Goal: Information Seeking & Learning: Learn about a topic

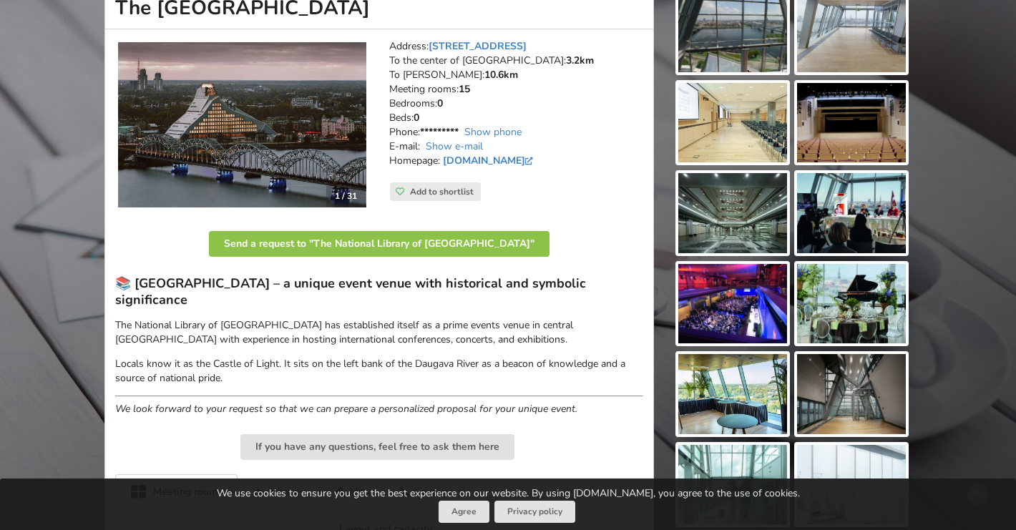
scroll to position [244, 0]
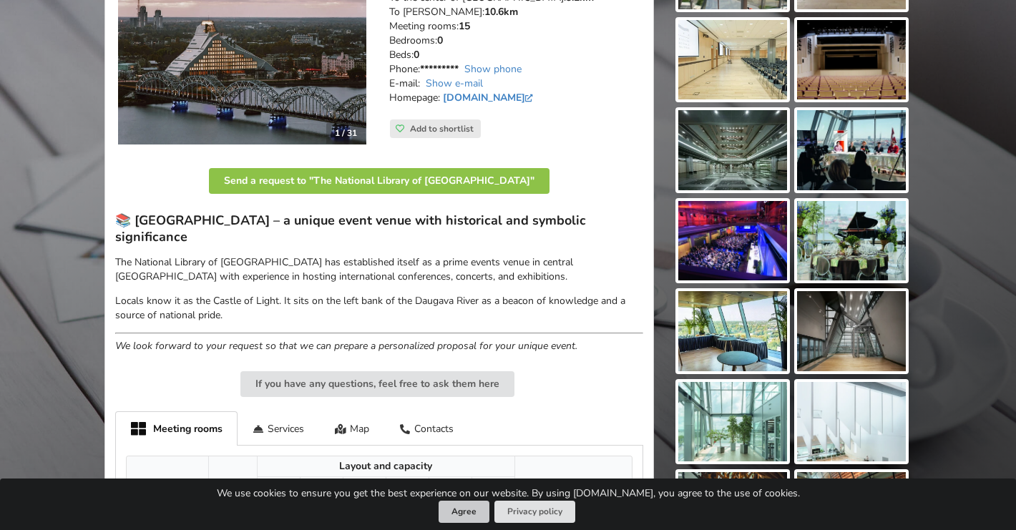
click at [473, 513] on button "Agree" at bounding box center [464, 512] width 51 height 22
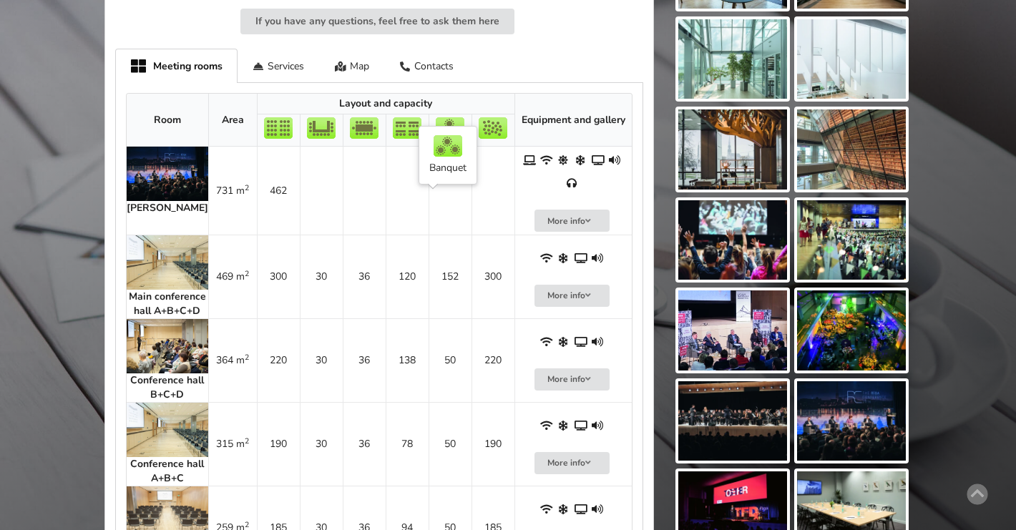
scroll to position [607, 0]
click at [177, 319] on img at bounding box center [168, 346] width 82 height 54
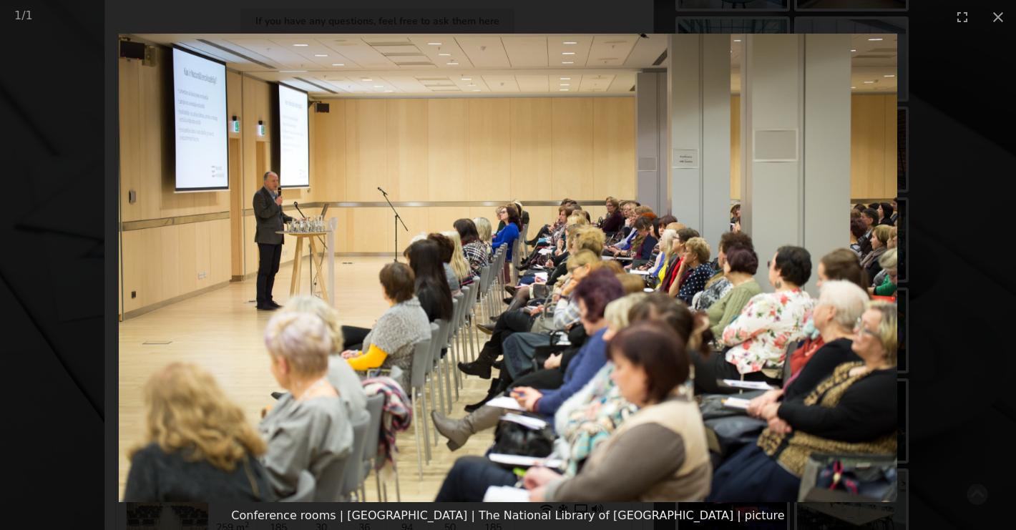
click at [944, 209] on picture at bounding box center [508, 268] width 1016 height 469
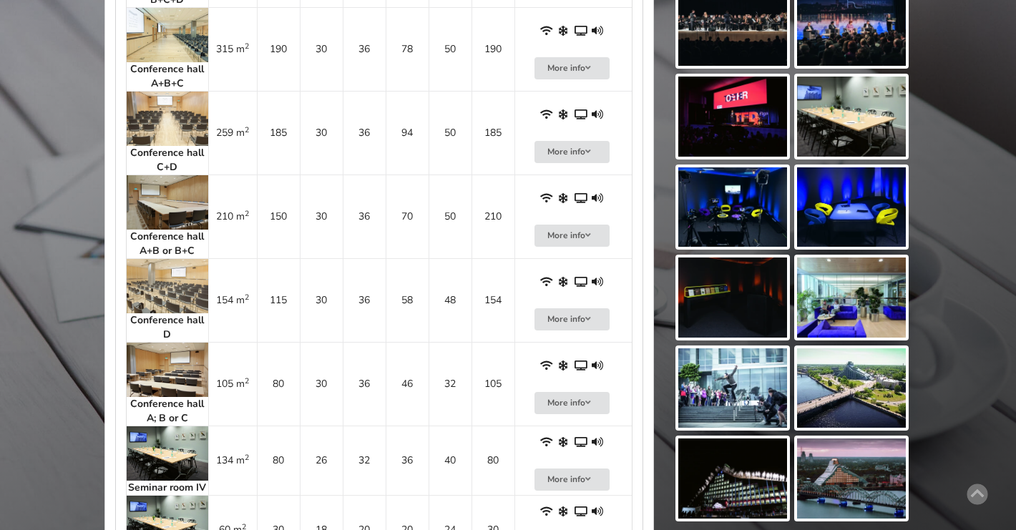
scroll to position [997, 0]
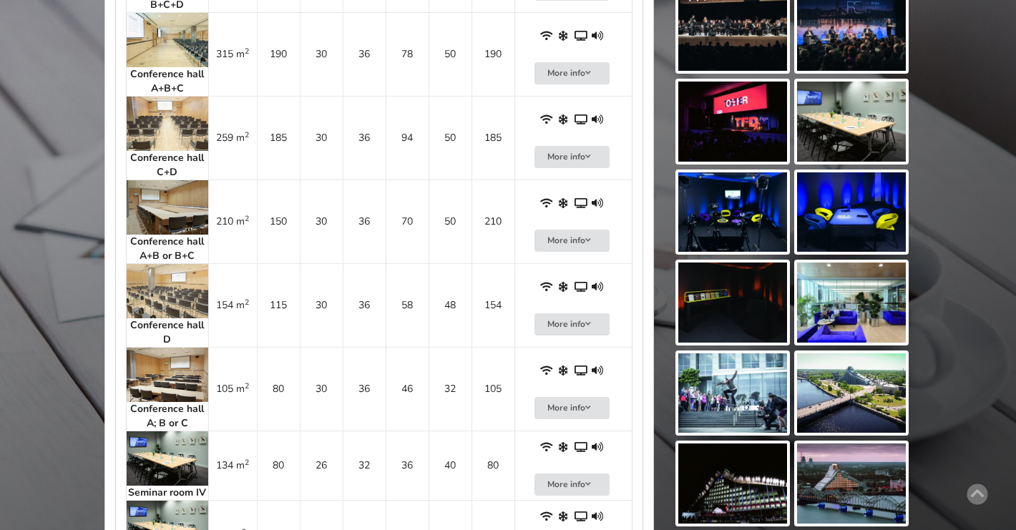
click at [160, 348] on img at bounding box center [168, 375] width 82 height 54
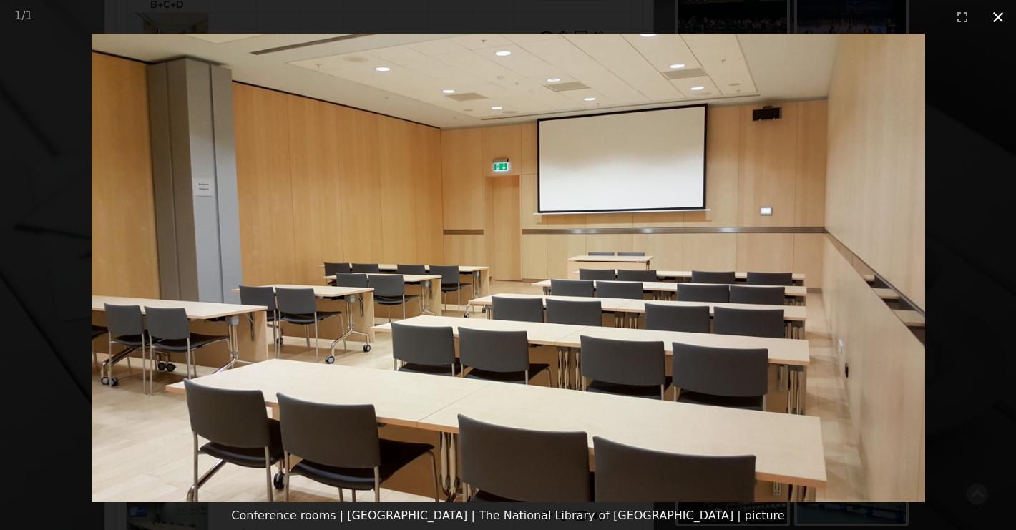
click at [1002, 18] on button "Close gallery" at bounding box center [998, 17] width 36 height 34
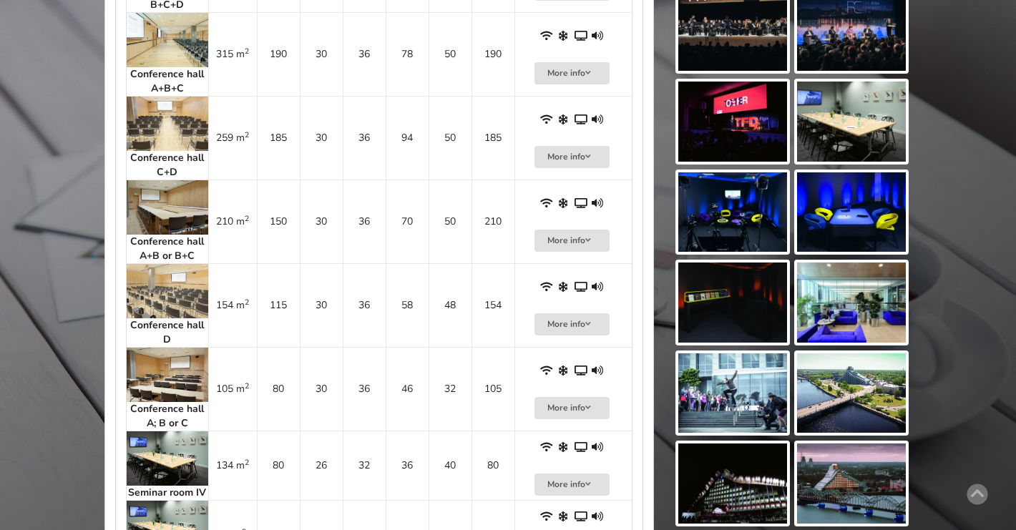
click at [139, 351] on img at bounding box center [168, 375] width 82 height 54
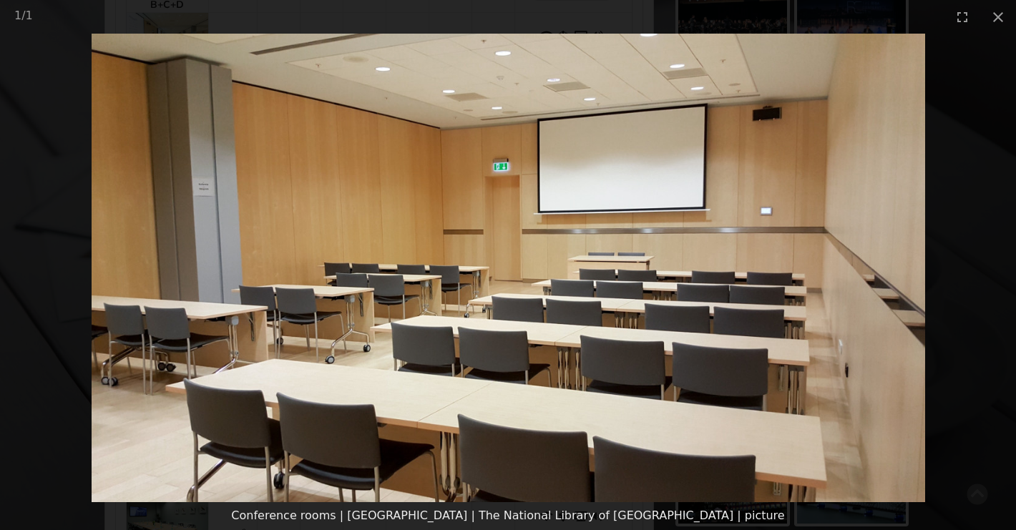
click at [31, 386] on picture at bounding box center [508, 268] width 1016 height 469
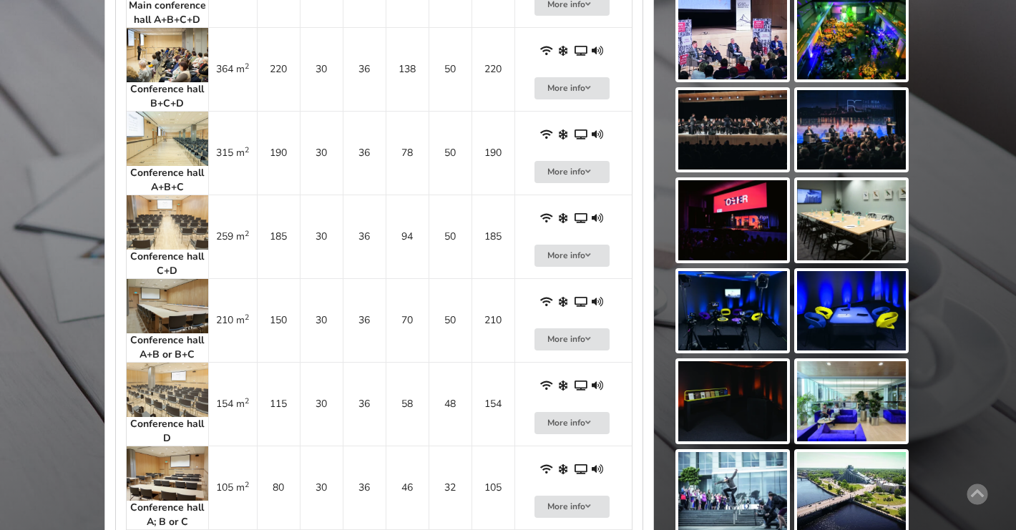
scroll to position [887, 0]
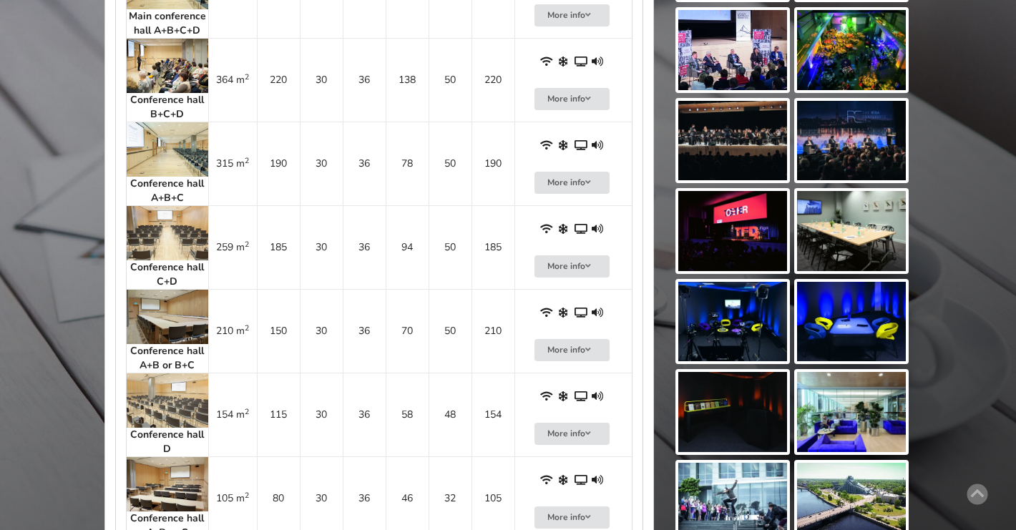
click at [148, 290] on img at bounding box center [168, 317] width 82 height 54
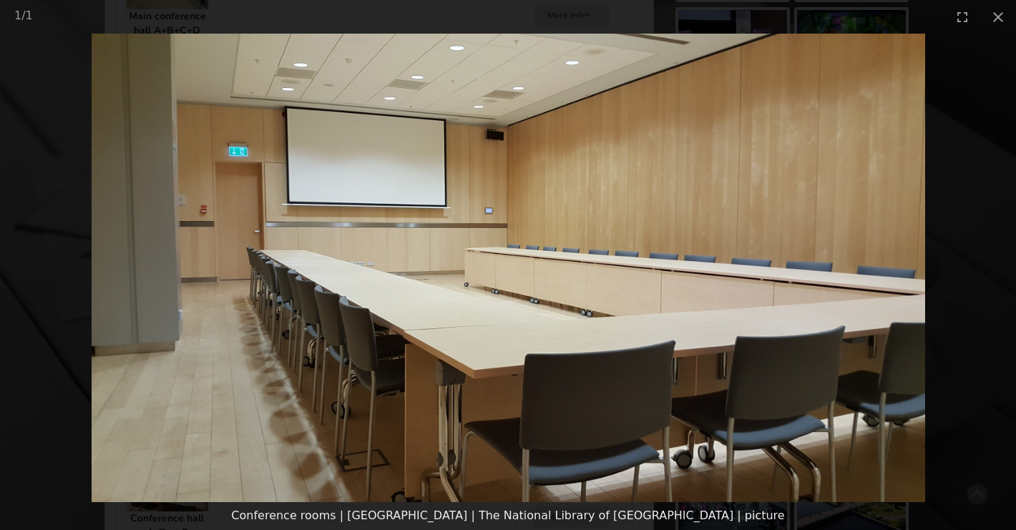
click at [44, 396] on picture at bounding box center [508, 268] width 1016 height 469
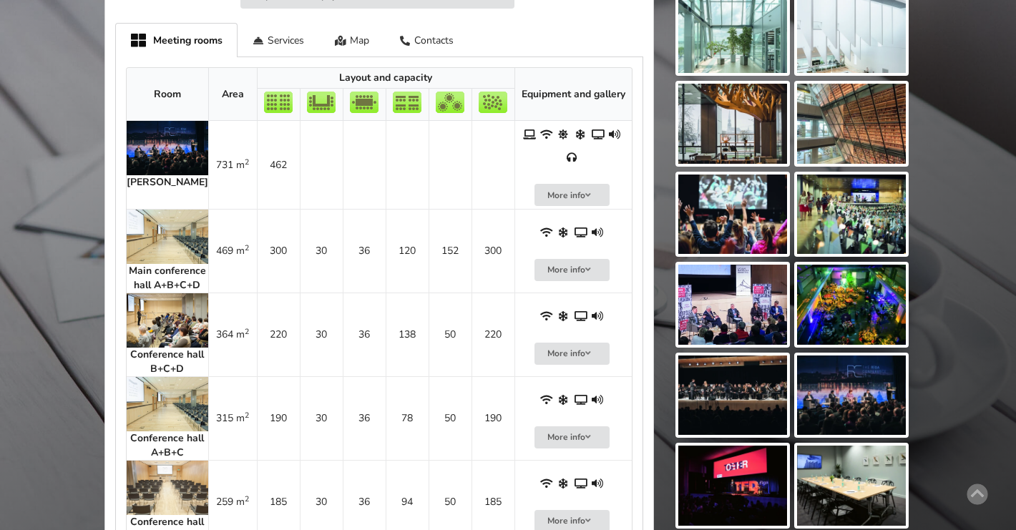
scroll to position [629, 0]
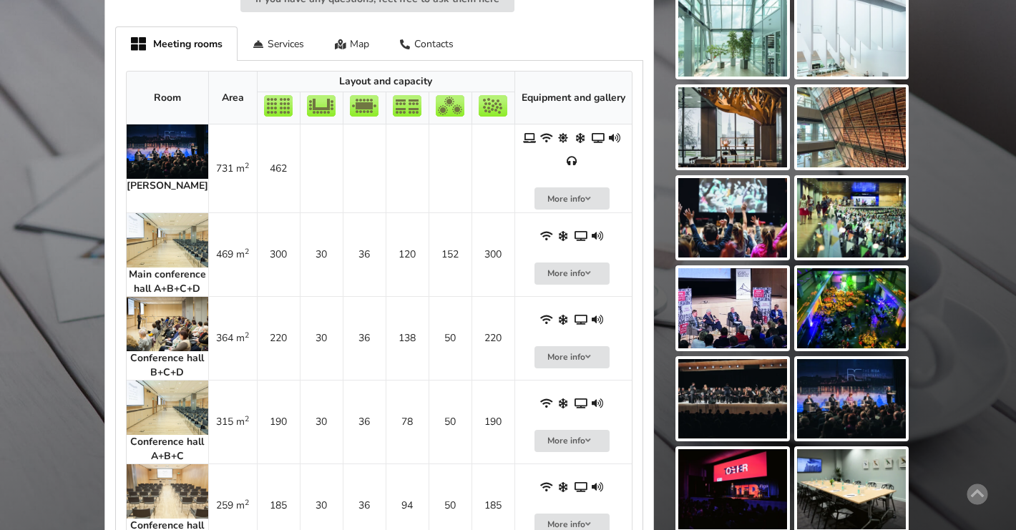
click at [138, 381] on img at bounding box center [168, 408] width 82 height 54
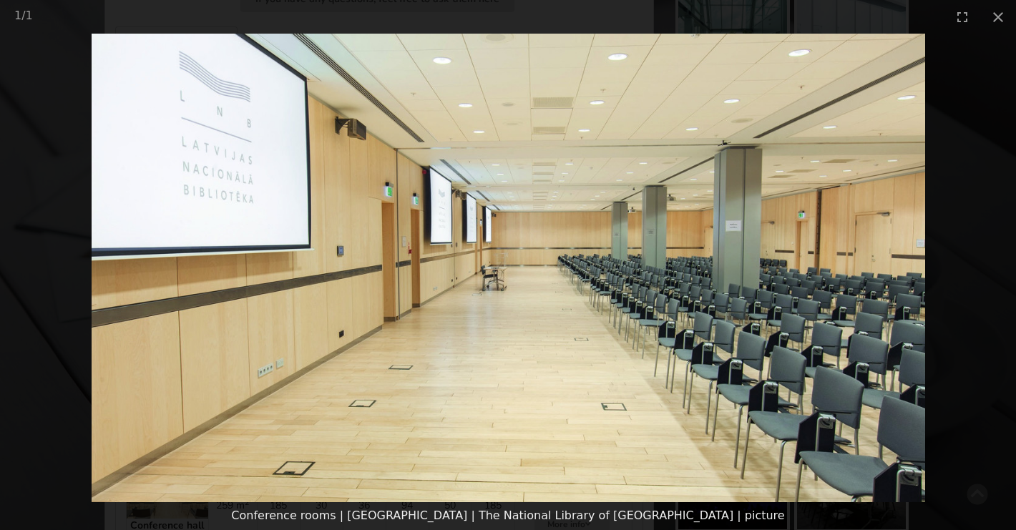
click at [62, 421] on picture at bounding box center [508, 268] width 1016 height 469
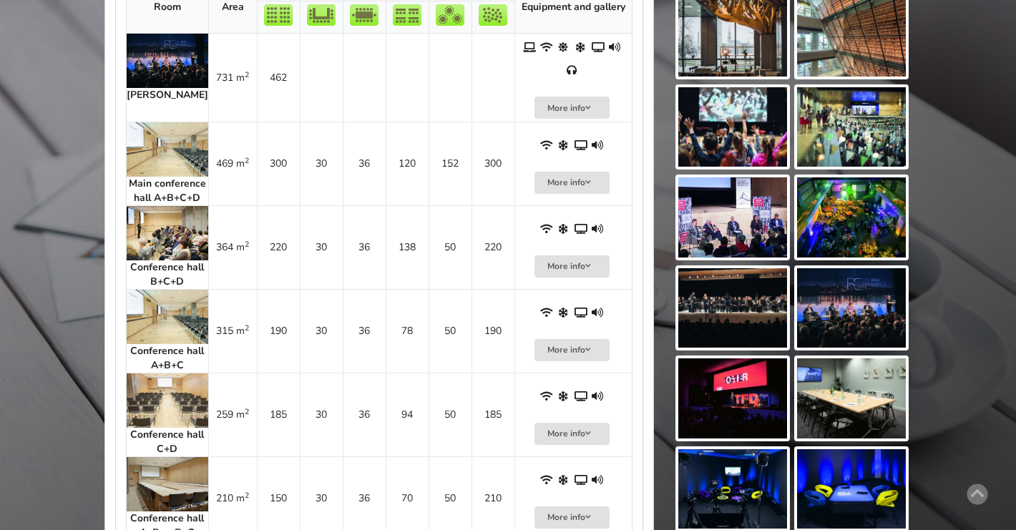
scroll to position [733, 0]
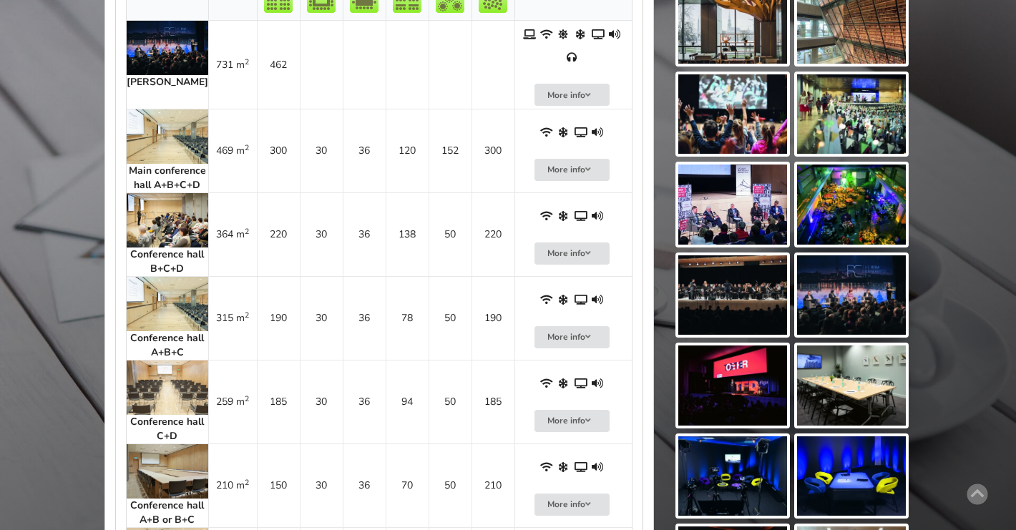
click at [142, 361] on img at bounding box center [168, 388] width 82 height 54
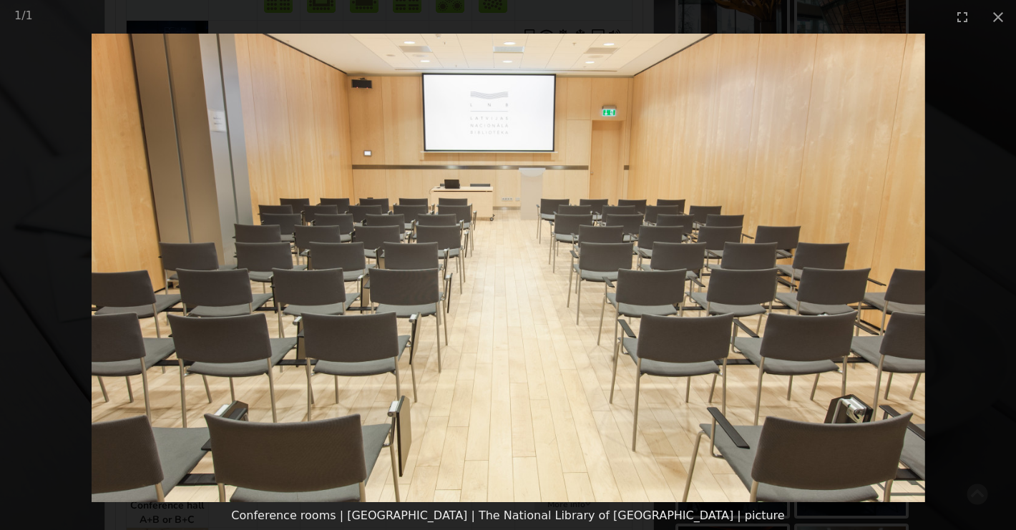
click at [39, 407] on picture at bounding box center [508, 268] width 1016 height 469
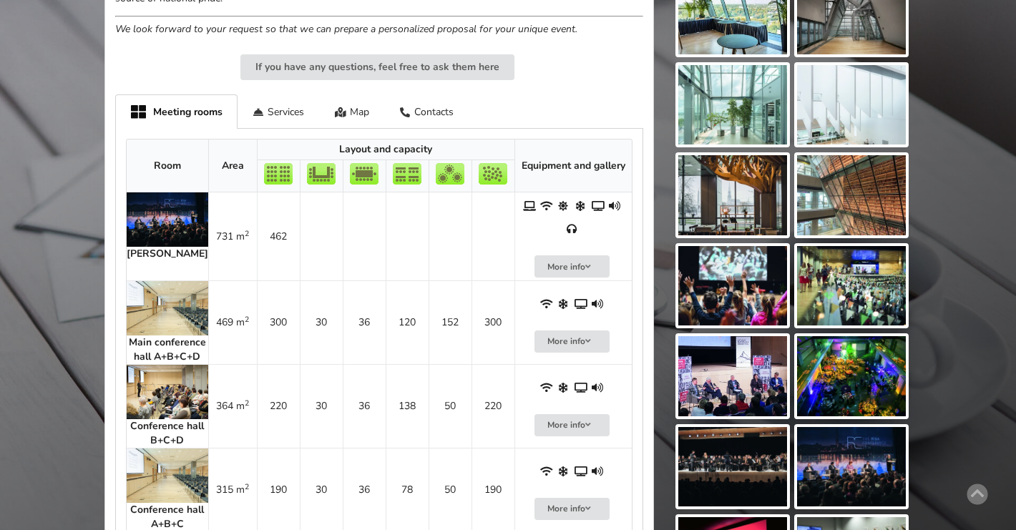
scroll to position [552, 0]
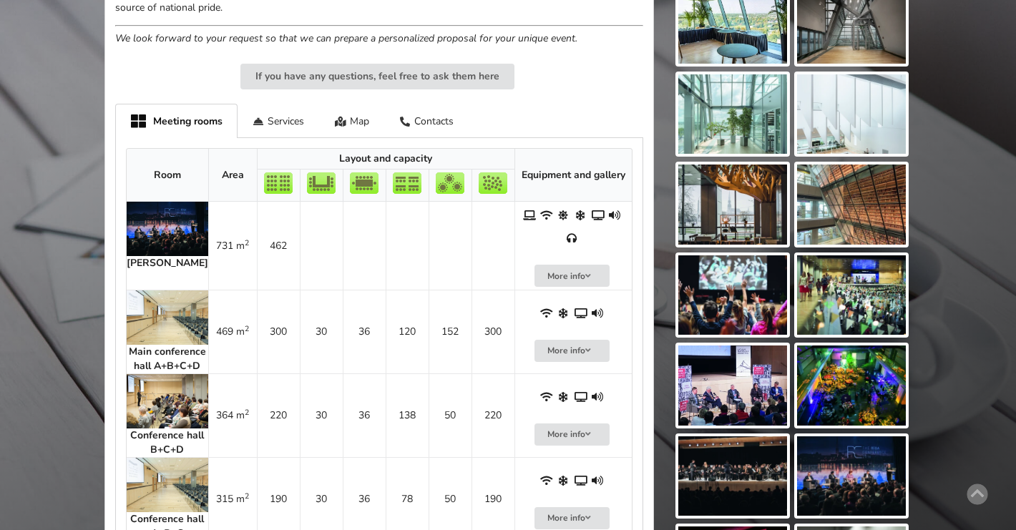
click at [145, 290] on img at bounding box center [168, 317] width 82 height 54
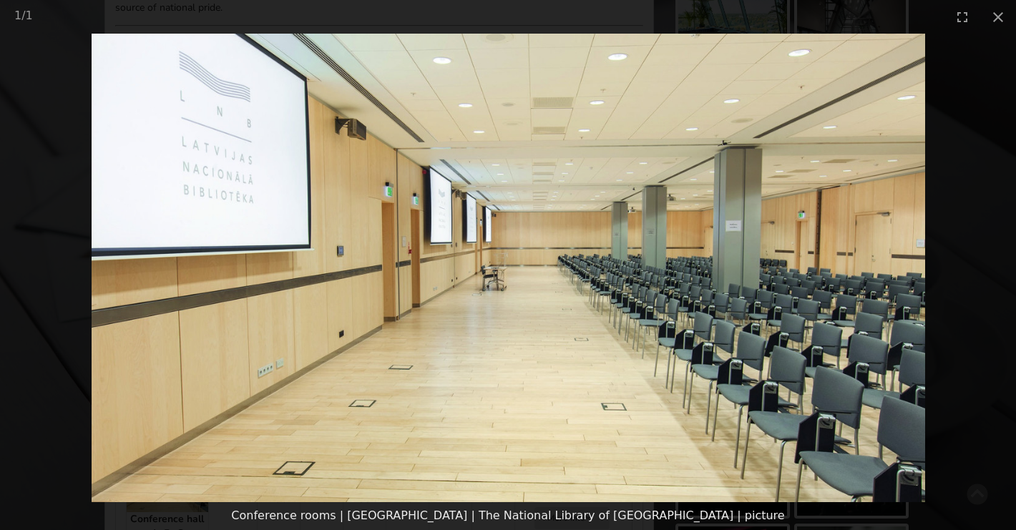
click at [962, 269] on picture at bounding box center [508, 268] width 1016 height 469
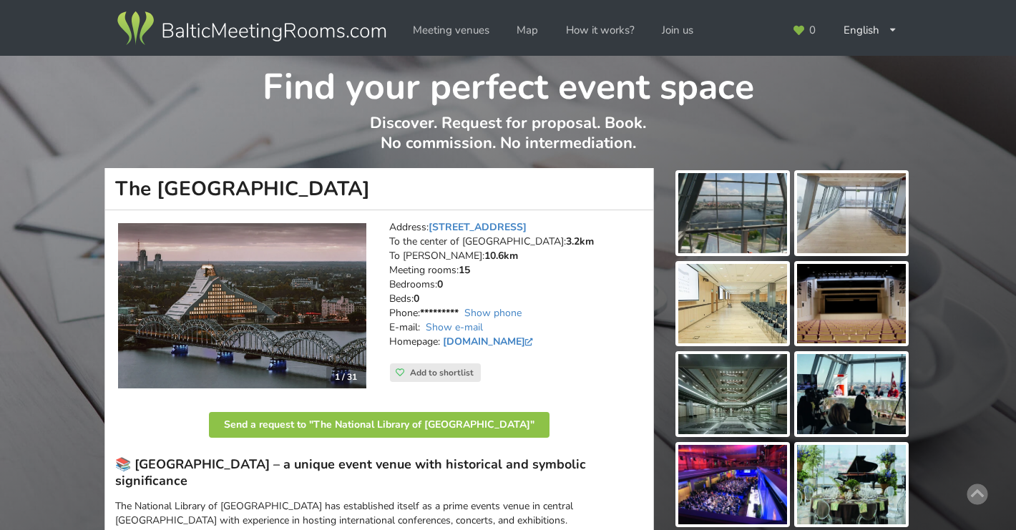
scroll to position [0, 0]
click at [768, 298] on img at bounding box center [732, 304] width 109 height 80
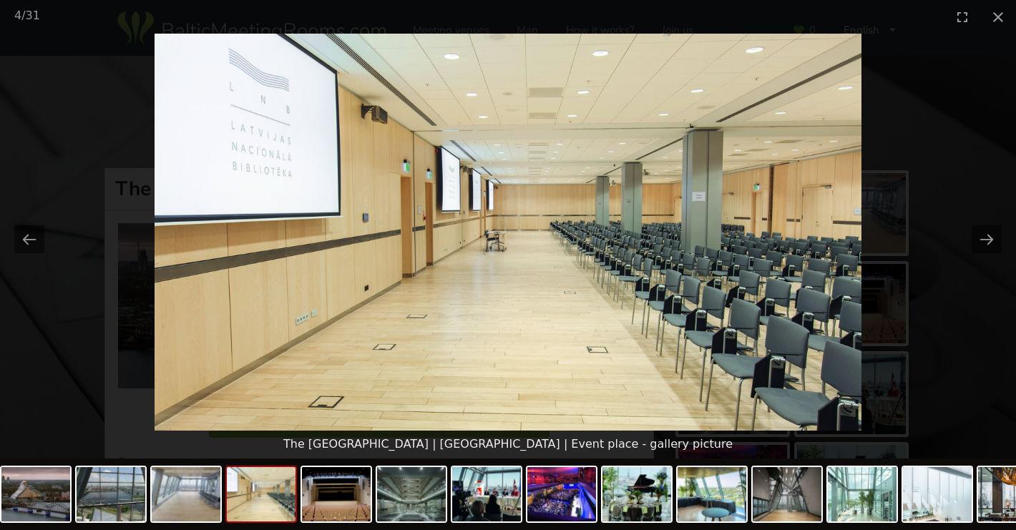
click at [958, 230] on picture at bounding box center [508, 232] width 1016 height 397
